Goal: Transaction & Acquisition: Purchase product/service

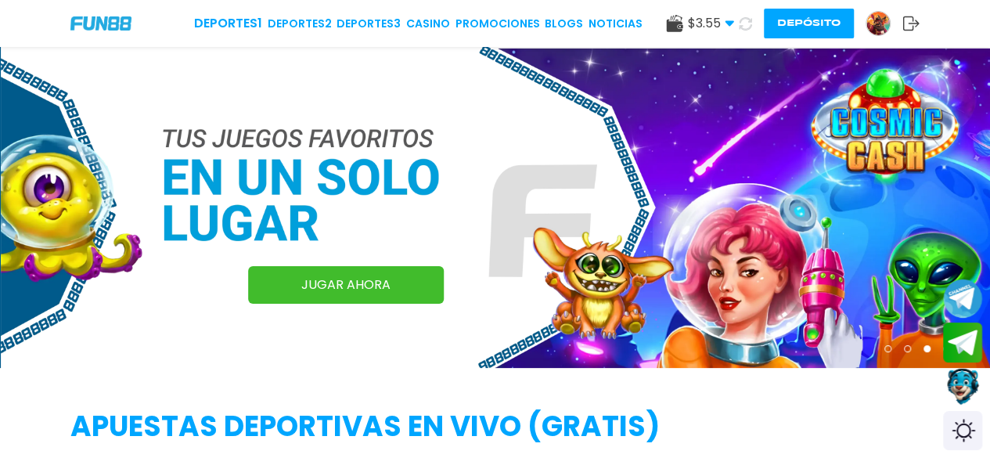
click at [796, 23] on button "Depósito" at bounding box center [809, 24] width 90 height 30
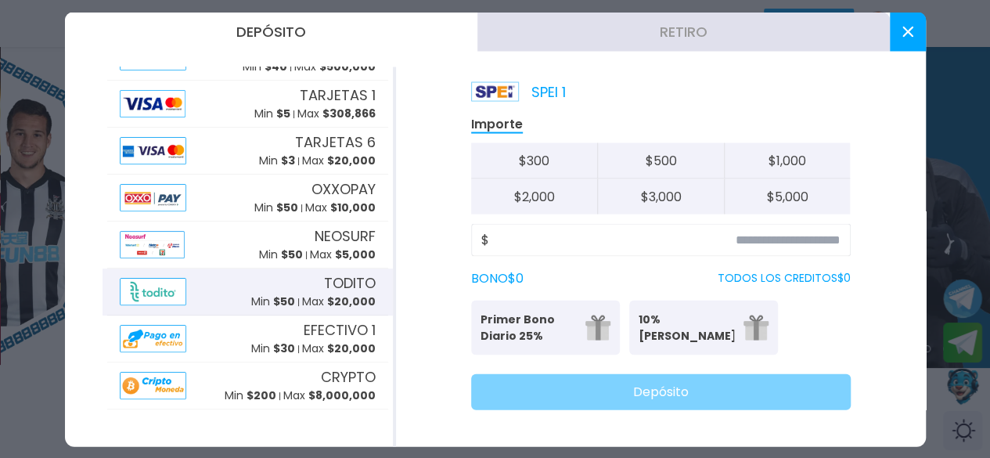
scroll to position [313, 0]
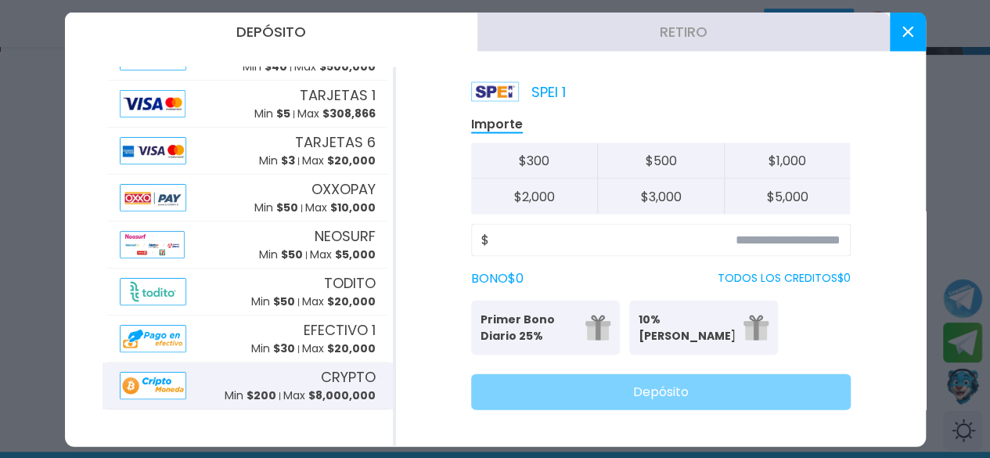
click at [321, 373] on span "CRYPTO" at bounding box center [348, 377] width 55 height 21
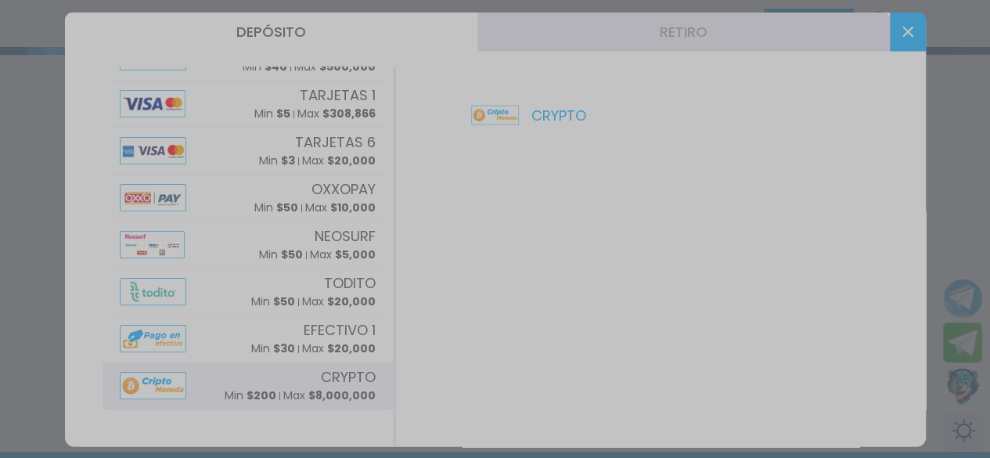
scroll to position [0, 0]
click at [927, 37] on div at bounding box center [495, 229] width 990 height 458
click at [907, 16] on div at bounding box center [495, 229] width 990 height 458
click at [0, 173] on div at bounding box center [495, 229] width 990 height 458
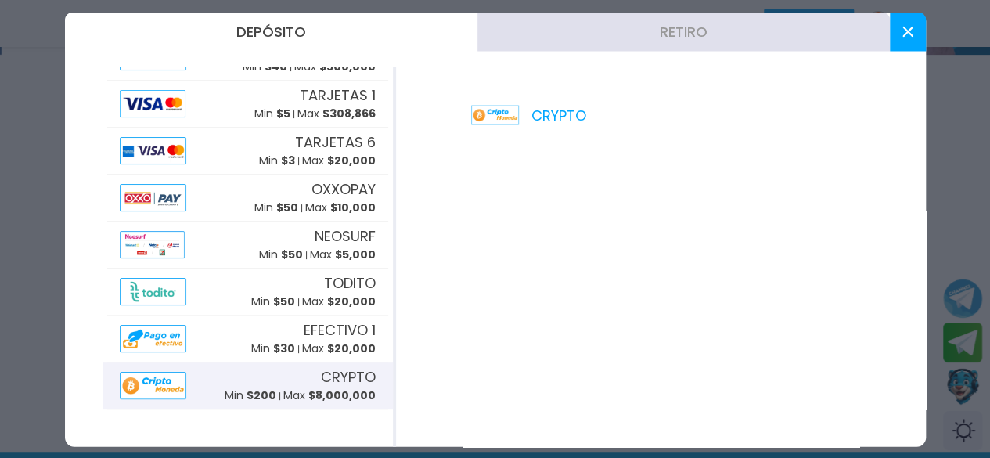
click at [0, 172] on div at bounding box center [495, 229] width 990 height 458
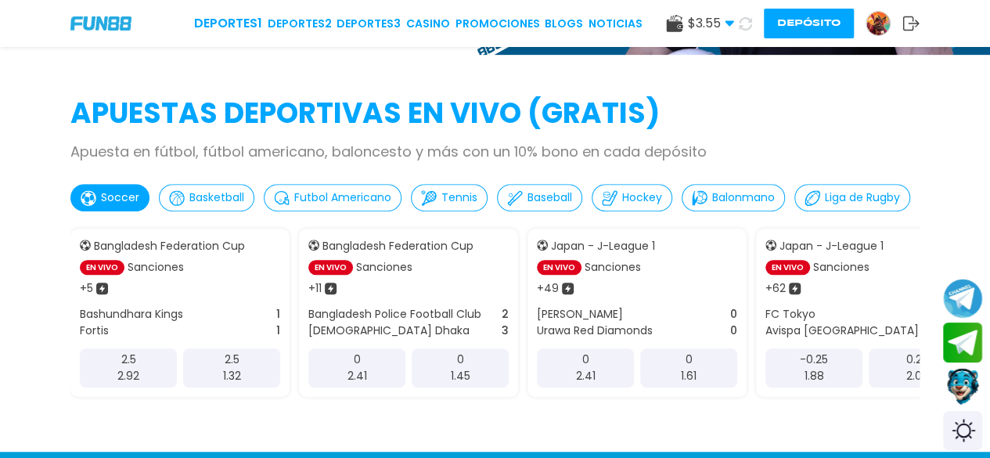
click at [874, 24] on img at bounding box center [877, 23] width 23 height 23
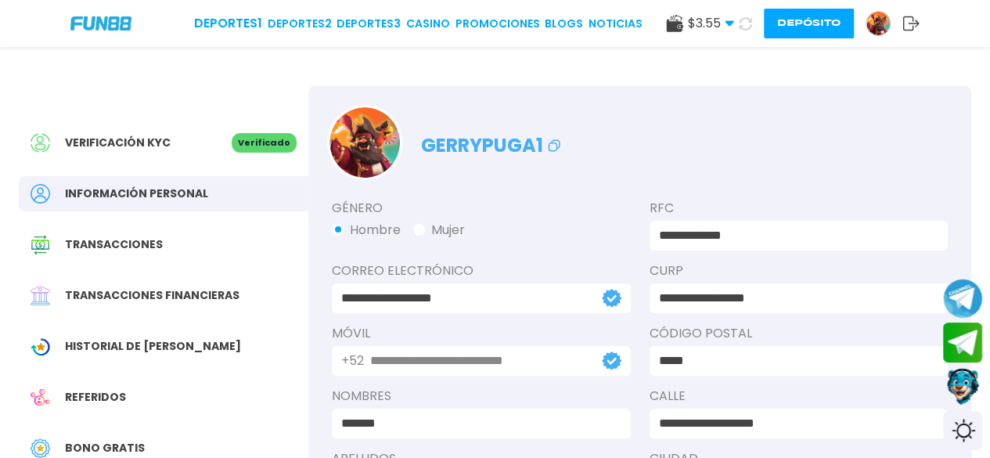
click at [148, 246] on span "Transacciones" at bounding box center [114, 244] width 98 height 16
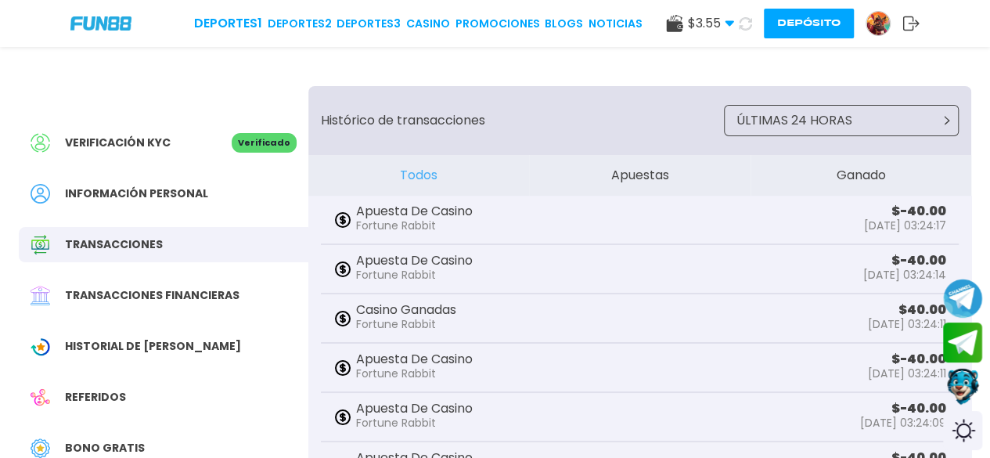
click at [792, 27] on button "Depósito" at bounding box center [809, 24] width 90 height 30
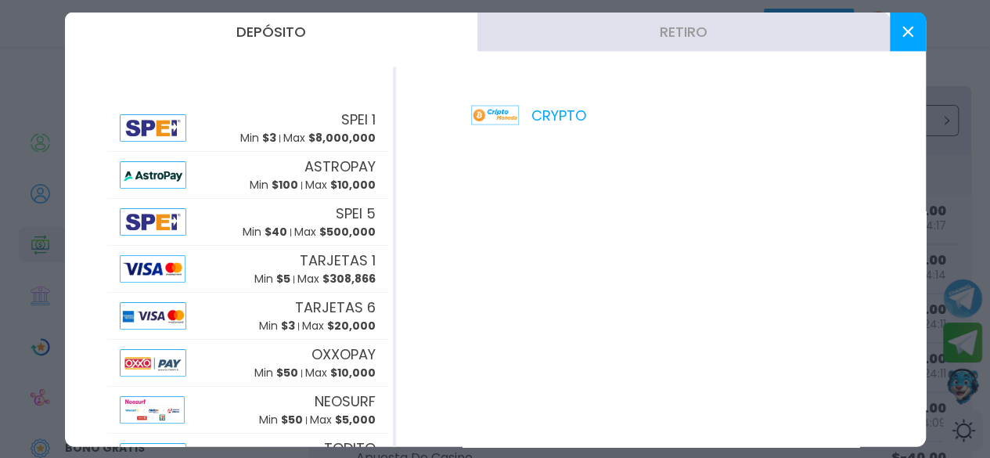
click at [548, 41] on button "Retiro" at bounding box center [683, 31] width 412 height 39
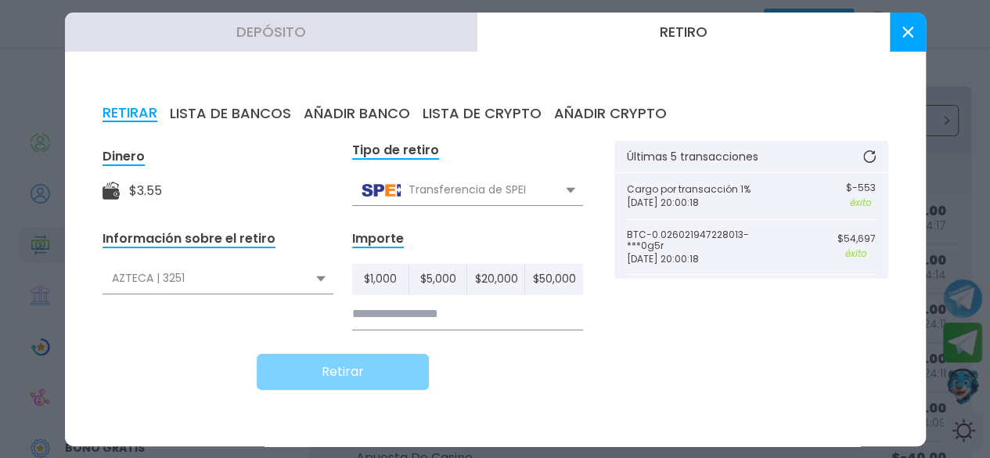
click at [536, 195] on div "Transferencia de SPEI" at bounding box center [467, 190] width 231 height 30
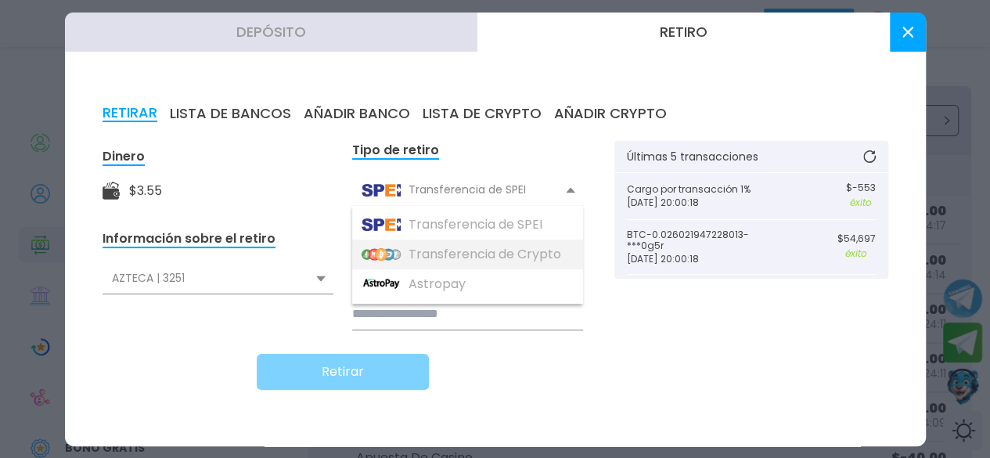
click at [513, 243] on div "Transferencia de Crypto" at bounding box center [467, 254] width 231 height 30
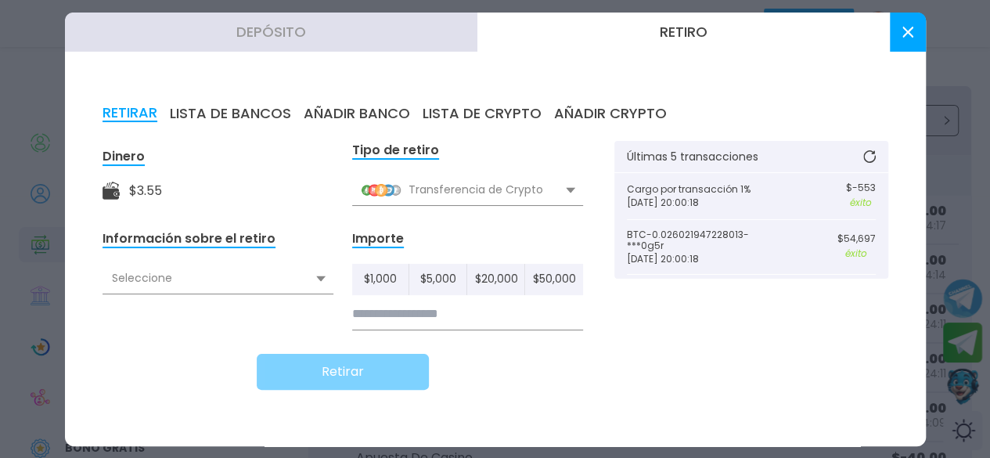
click at [455, 295] on div "$ 1,000 $ 5,000 $ 20,000 $ 50,000" at bounding box center [467, 297] width 231 height 66
click at [419, 318] on input at bounding box center [467, 314] width 231 height 32
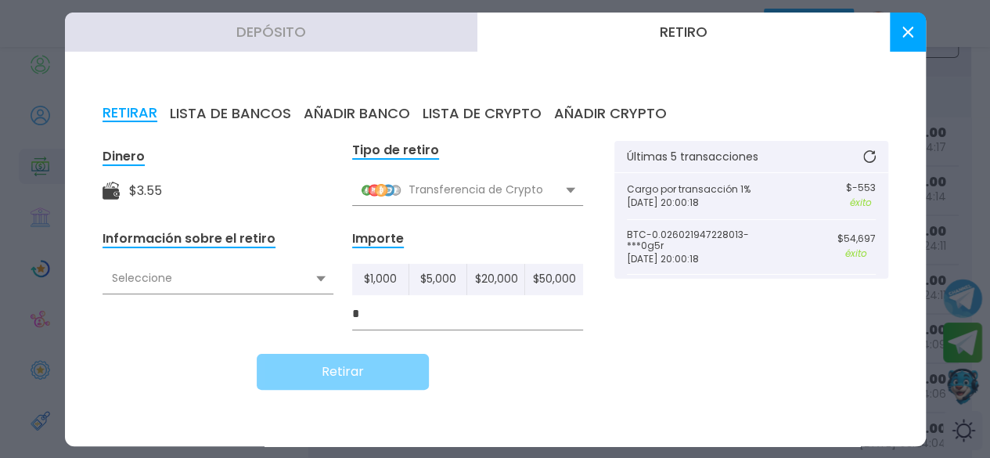
type input "*"
click at [197, 268] on div "Seleccione" at bounding box center [217, 279] width 231 height 30
click at [174, 307] on div "BTC | BTC | 0g5r" at bounding box center [217, 313] width 231 height 30
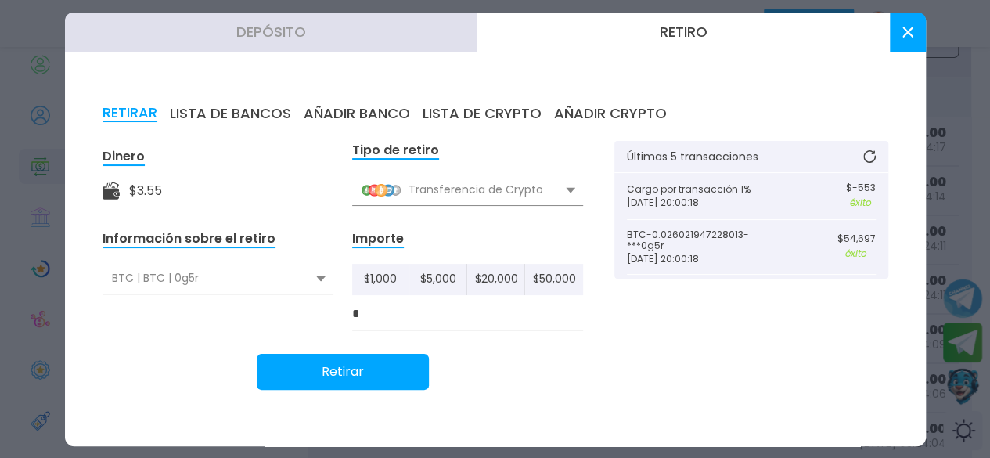
click at [343, 372] on button "Retirar" at bounding box center [343, 372] width 172 height 36
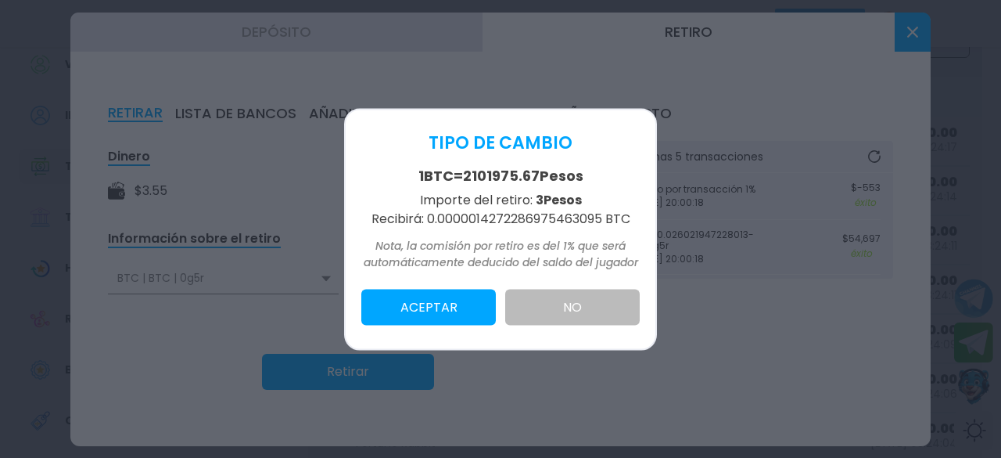
click at [457, 320] on button "ACEPTAR" at bounding box center [428, 307] width 135 height 36
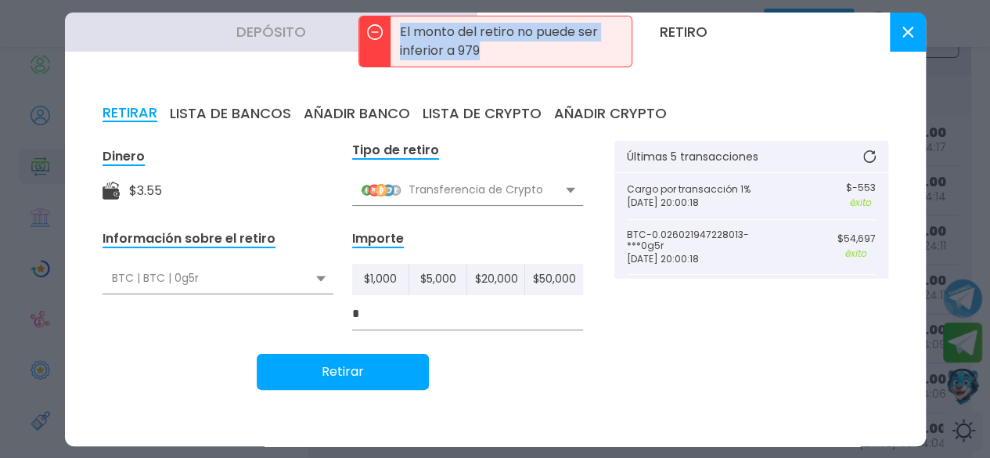
drag, startPoint x: 505, startPoint y: 48, endPoint x: 401, endPoint y: 23, distance: 107.6
click at [401, 23] on p "El monto del retiro no puede ser inferior a 979" at bounding box center [510, 41] width 241 height 50
copy p "El monto del retiro no puede ser inferior a 979"
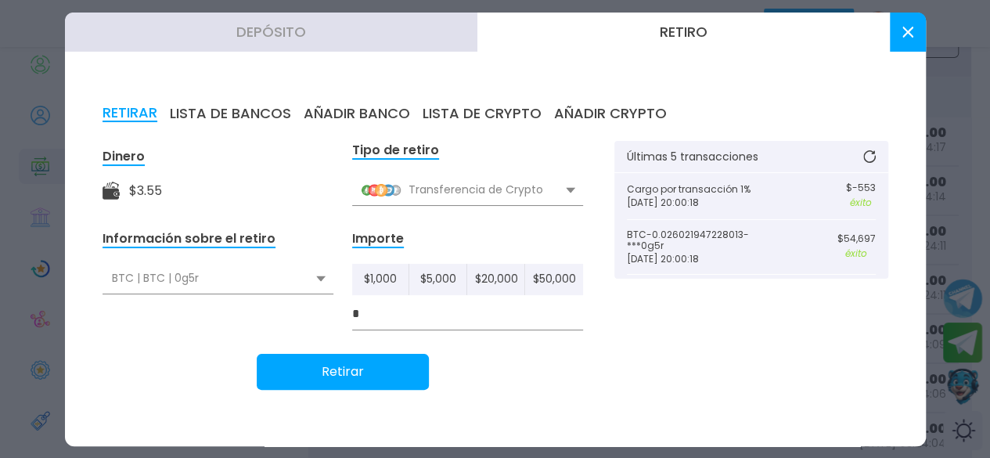
click at [172, 367] on div "Retirar" at bounding box center [342, 372] width 480 height 36
click at [336, 361] on button "Retirar" at bounding box center [343, 372] width 172 height 36
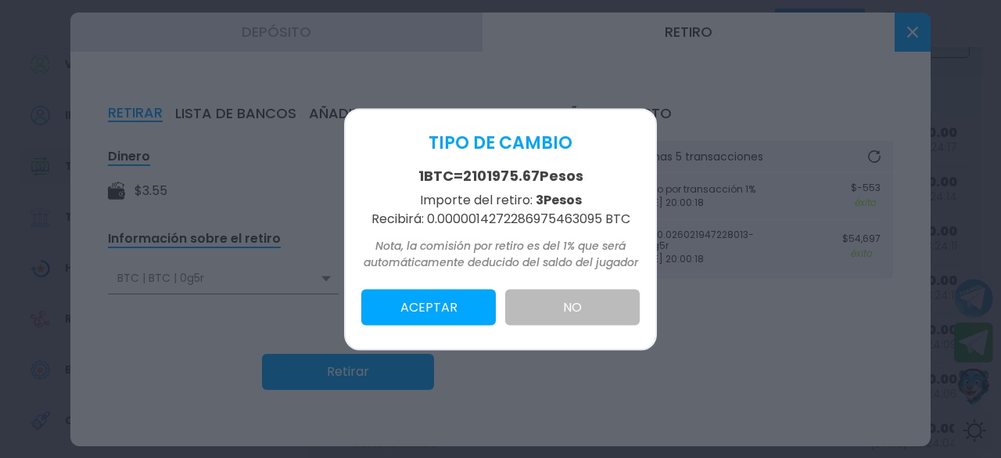
click at [426, 307] on button "ACEPTAR" at bounding box center [428, 307] width 135 height 36
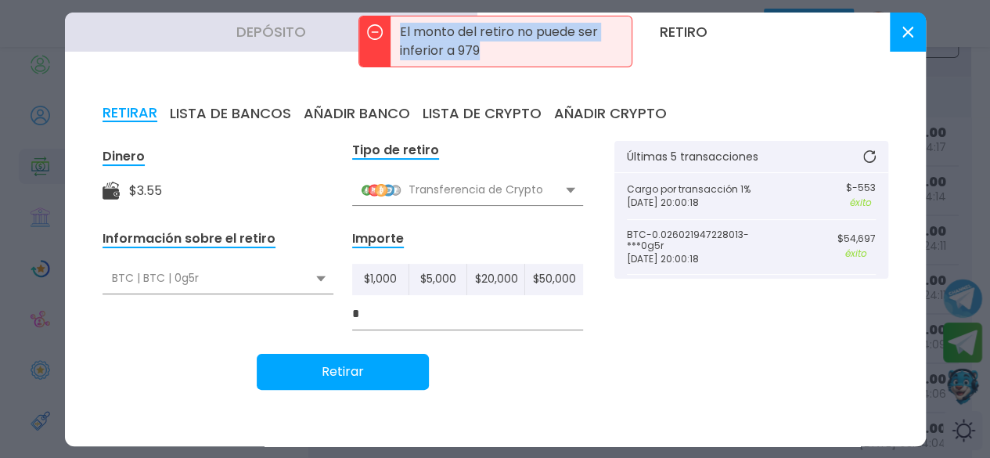
drag, startPoint x: 488, startPoint y: 53, endPoint x: 397, endPoint y: 32, distance: 93.9
click at [397, 32] on p "El monto del retiro no puede ser inferior a 979" at bounding box center [510, 41] width 241 height 50
copy p "El monto del retiro no puede ser inferior a 979"
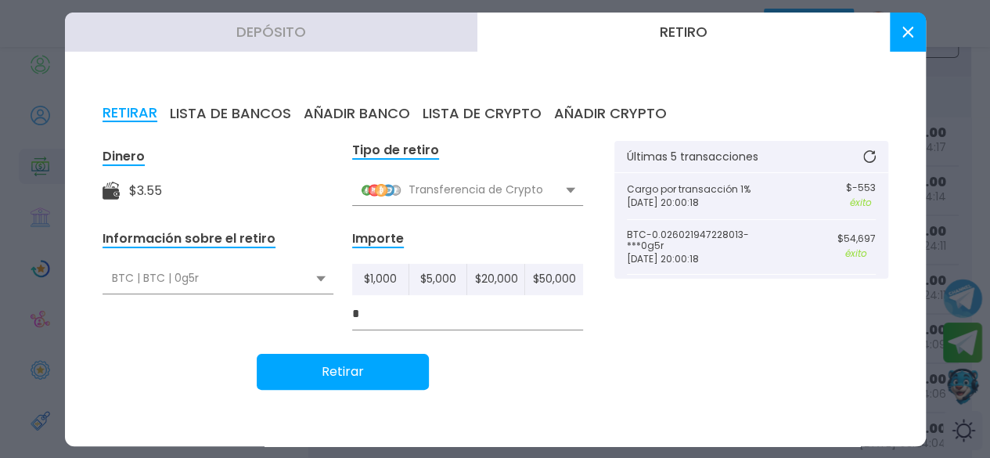
click at [0, 163] on div at bounding box center [495, 229] width 990 height 458
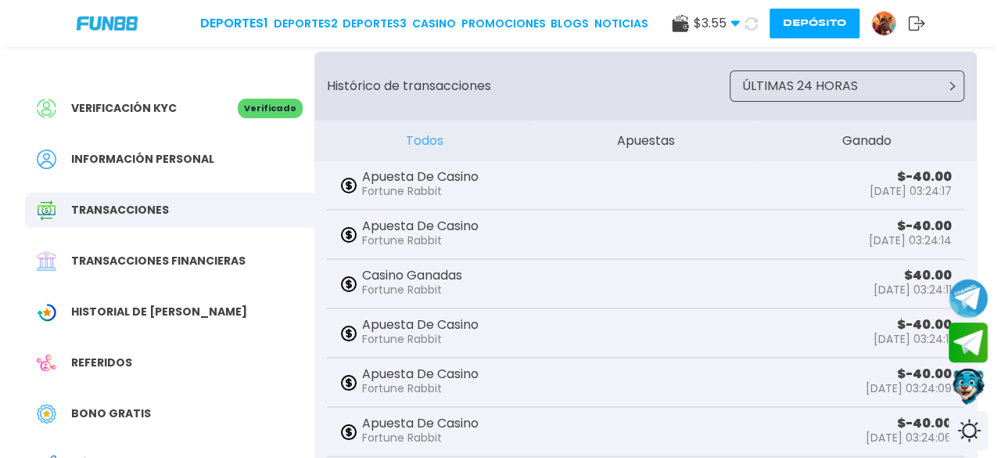
scroll to position [0, 0]
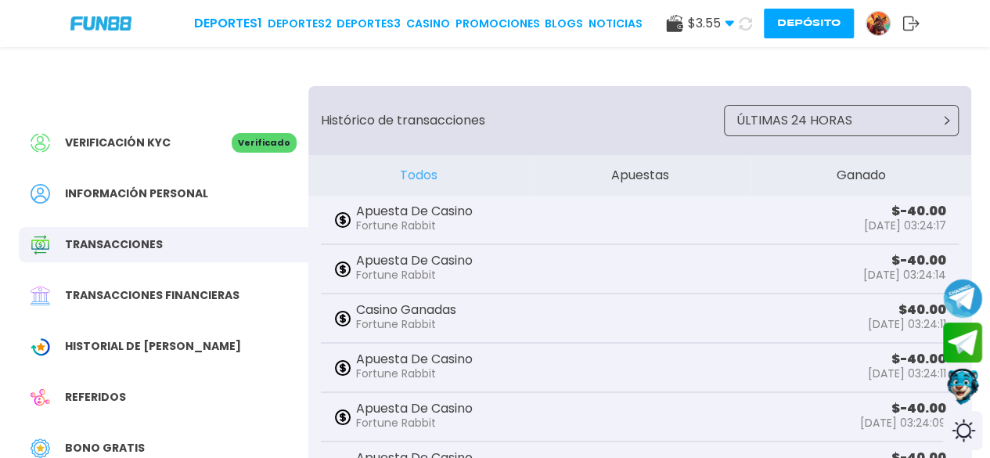
click at [90, 84] on div "Verificación KYC Verificado Información personal Transacciones Transacciones fi…" at bounding box center [495, 395] width 990 height 696
click at [867, 19] on img at bounding box center [877, 23] width 23 height 23
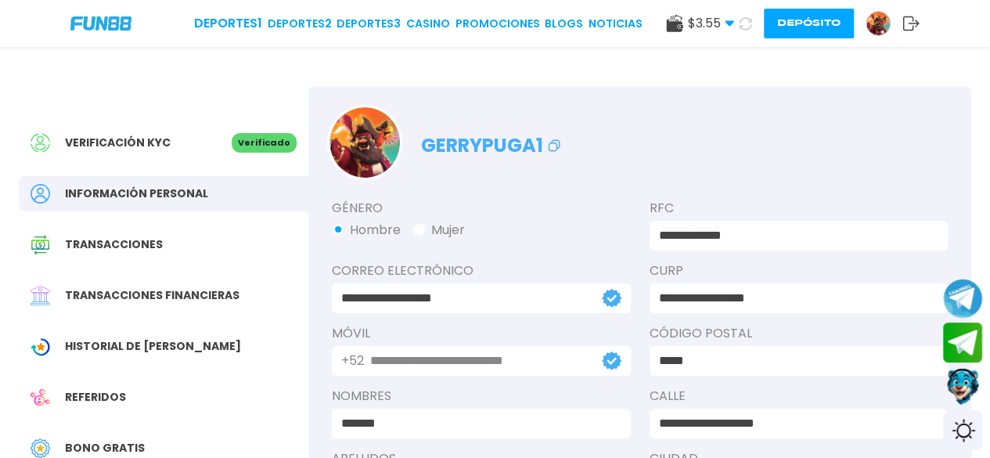
click at [11, 153] on div "**********" at bounding box center [495, 360] width 990 height 626
click at [905, 20] on icon at bounding box center [910, 24] width 17 height 16
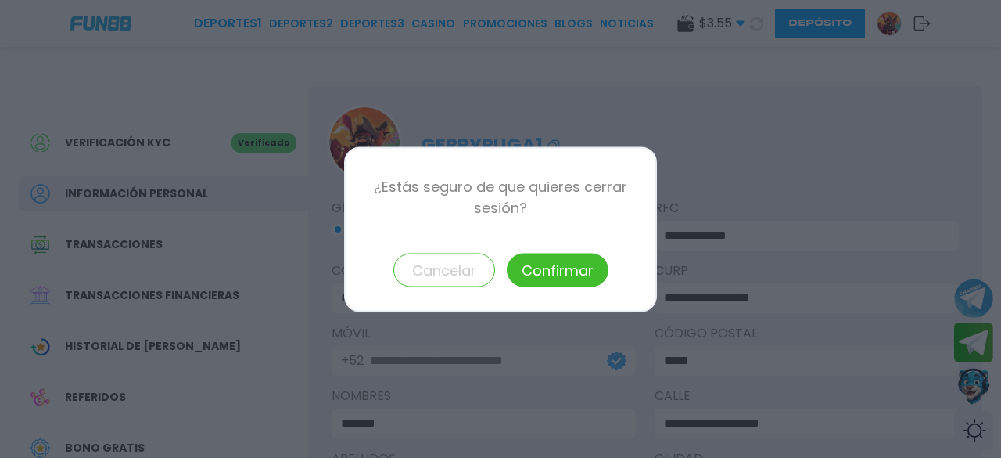
click at [576, 273] on button "Confirmar" at bounding box center [558, 270] width 102 height 34
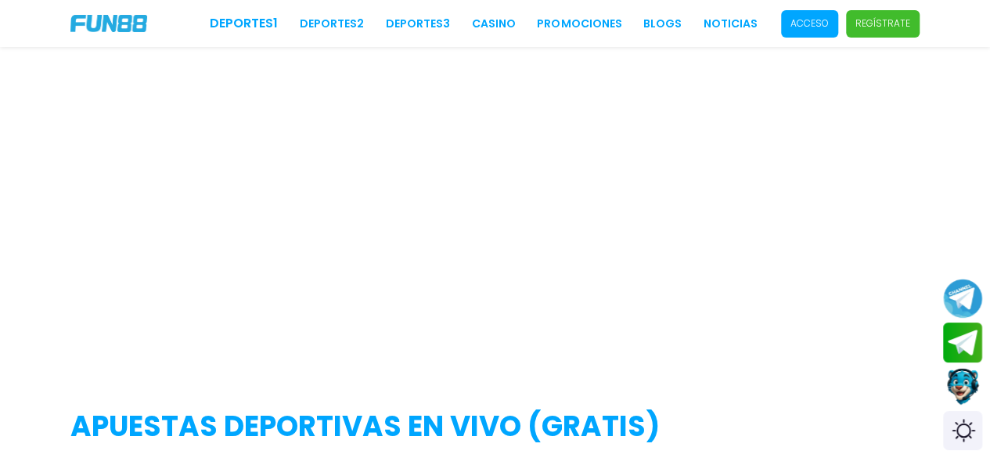
click at [805, 16] on p "Acceso" at bounding box center [809, 23] width 38 height 14
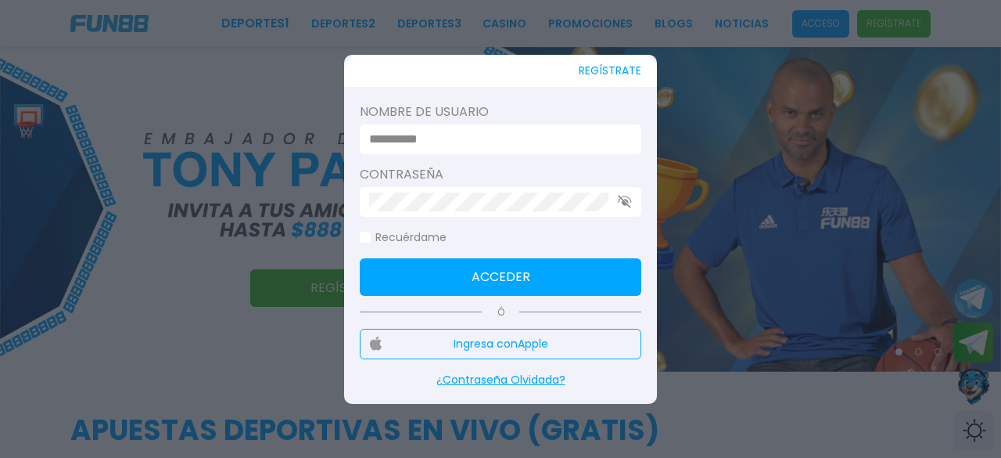
click at [501, 138] on input at bounding box center [495, 139] width 253 height 19
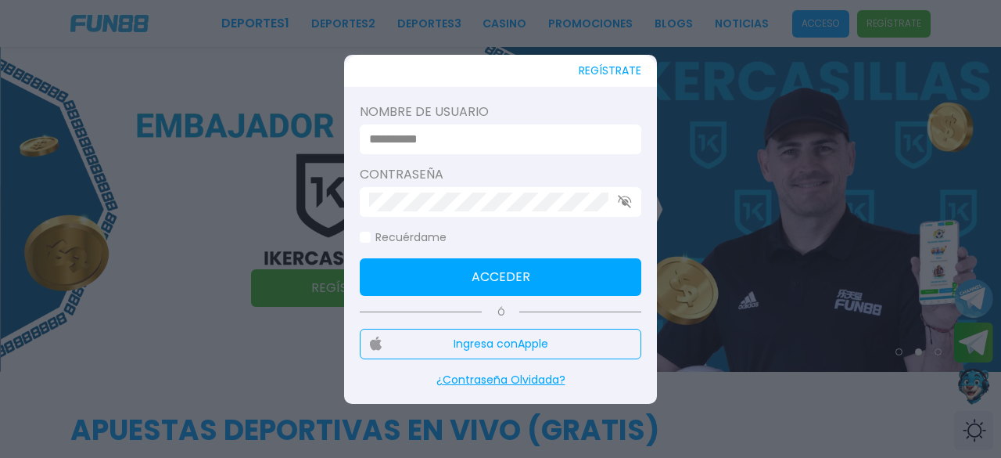
type input "*******"
click at [480, 142] on input "*******" at bounding box center [495, 139] width 253 height 19
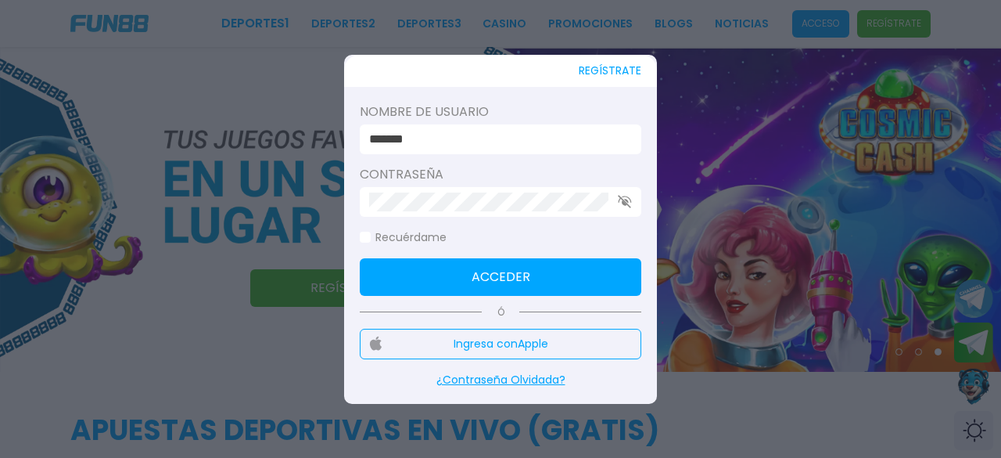
click button "Acceder" at bounding box center [501, 277] width 282 height 38
